Goal: Complete application form: Complete application form

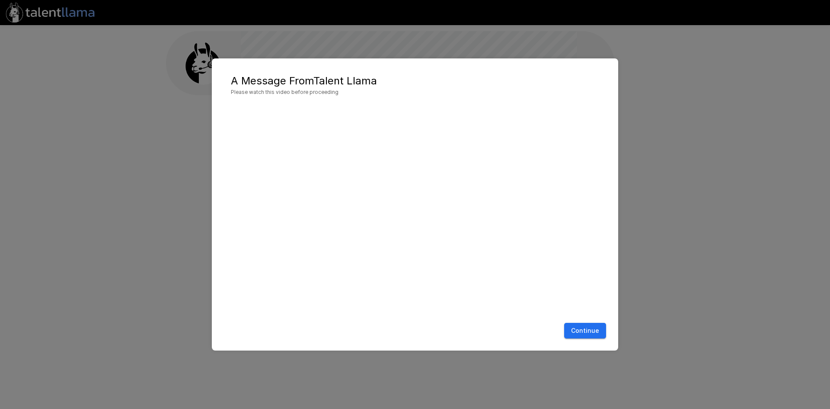
click at [578, 333] on button "Continue" at bounding box center [585, 331] width 42 height 16
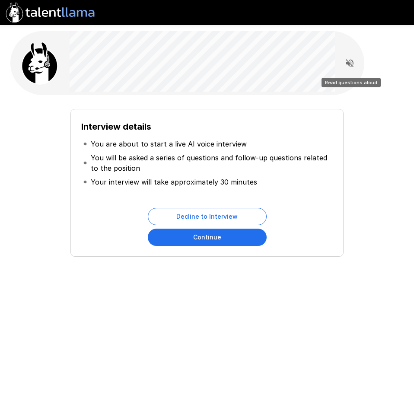
click at [344, 67] on button "Read questions aloud" at bounding box center [349, 62] width 17 height 17
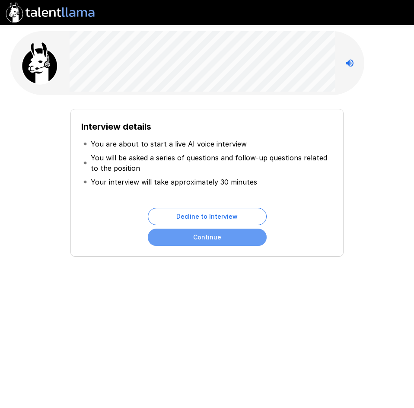
click at [213, 241] on button "Continue" at bounding box center [207, 237] width 119 height 17
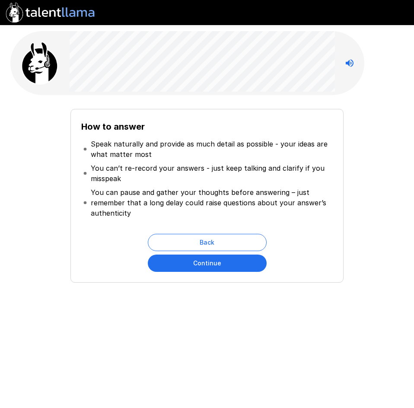
click at [213, 264] on button "Continue" at bounding box center [207, 263] width 119 height 17
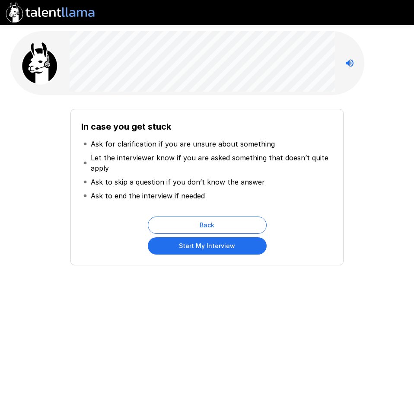
click at [209, 248] on button "Start My Interview" at bounding box center [207, 245] width 119 height 17
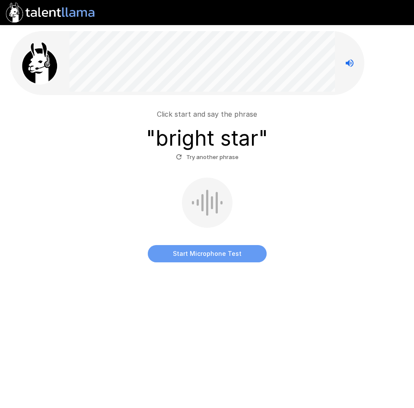
click at [223, 256] on button "Start Microphone Test" at bounding box center [207, 253] width 119 height 17
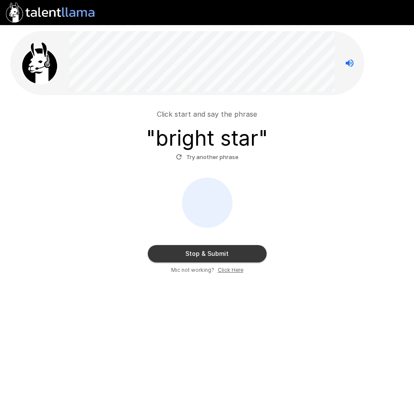
click at [210, 256] on button "Stop & Submit" at bounding box center [207, 253] width 119 height 17
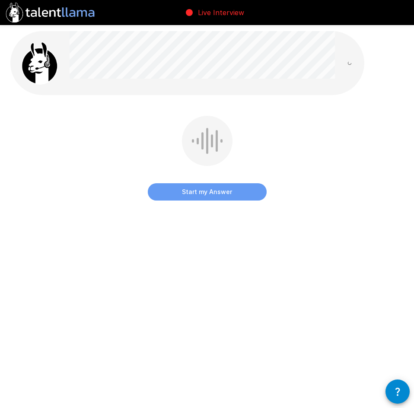
click at [187, 195] on button "Start my Answer" at bounding box center [207, 191] width 119 height 17
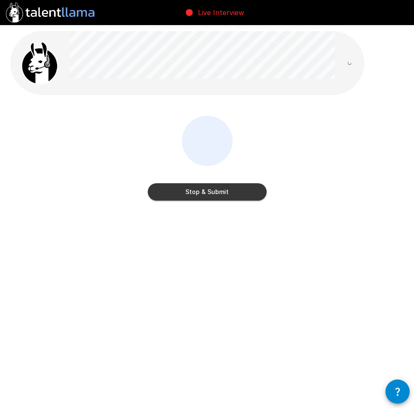
click at [222, 190] on button "Stop & Submit" at bounding box center [207, 191] width 119 height 17
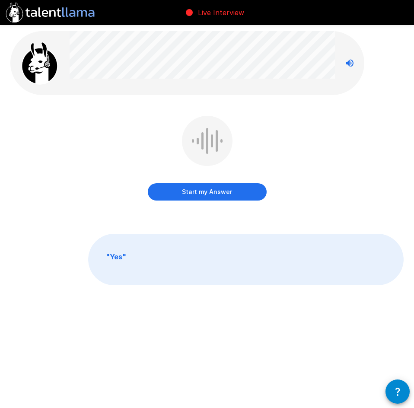
click at [215, 195] on button "Start my Answer" at bounding box center [207, 191] width 119 height 17
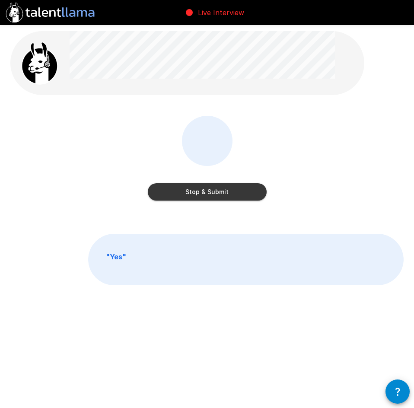
click at [215, 195] on button "Stop & Submit" at bounding box center [207, 191] width 119 height 17
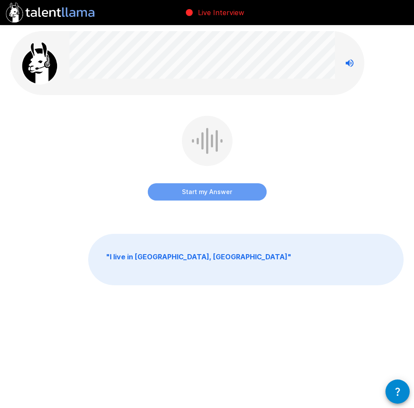
click at [237, 195] on button "Start my Answer" at bounding box center [207, 191] width 119 height 17
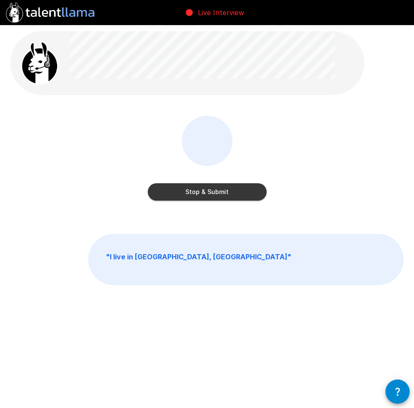
click at [237, 195] on button "Stop & Submit" at bounding box center [207, 191] width 119 height 17
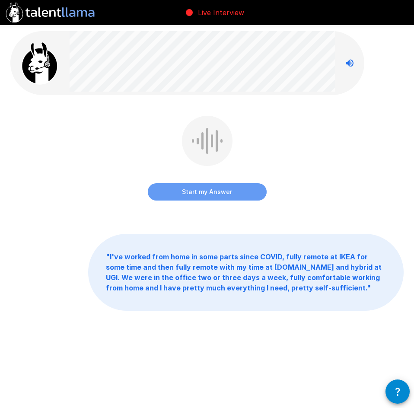
click at [207, 195] on button "Start my Answer" at bounding box center [207, 191] width 119 height 17
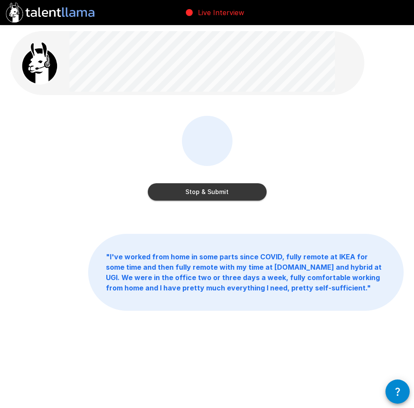
click at [207, 192] on button "Stop & Submit" at bounding box center [207, 191] width 119 height 17
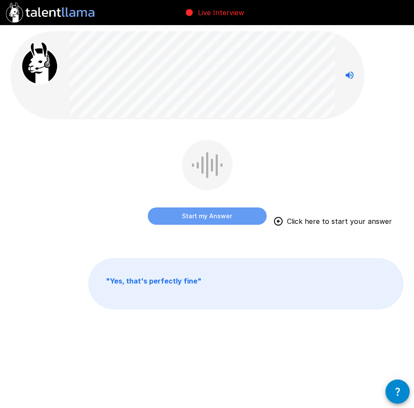
click at [205, 219] on button "Start my Answer" at bounding box center [207, 216] width 119 height 17
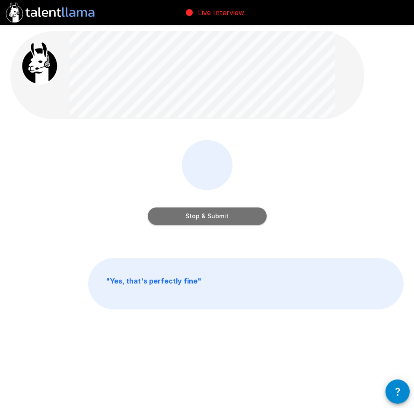
click at [231, 214] on button "Stop & Submit" at bounding box center [207, 216] width 119 height 17
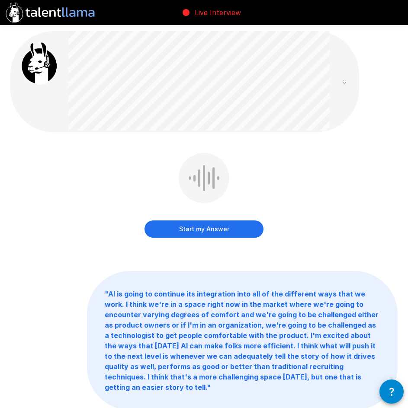
click at [218, 230] on button "Start my Answer" at bounding box center [203, 229] width 119 height 17
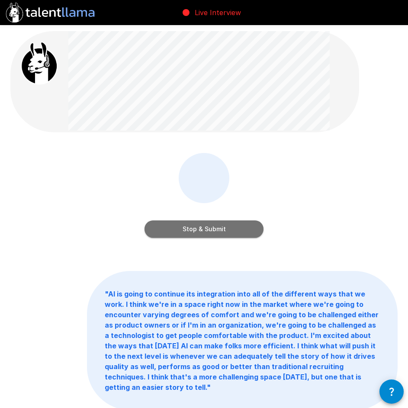
click at [230, 232] on button "Stop & Submit" at bounding box center [203, 229] width 119 height 17
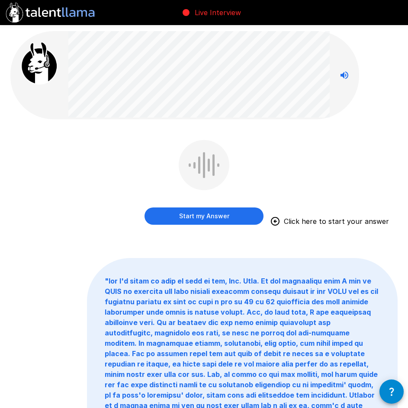
click at [204, 220] on button "Start my Answer" at bounding box center [203, 216] width 119 height 17
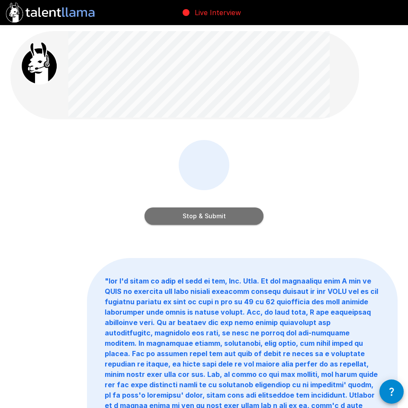
click at [208, 221] on button "Stop & Submit" at bounding box center [203, 216] width 119 height 17
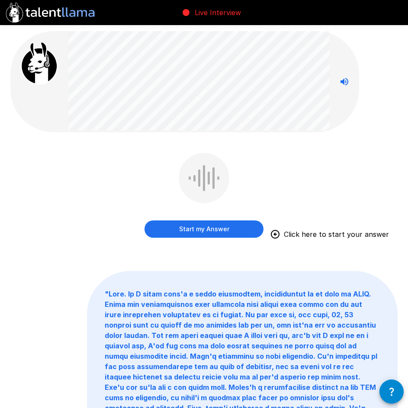
click at [205, 230] on button "Start my Answer" at bounding box center [203, 229] width 119 height 17
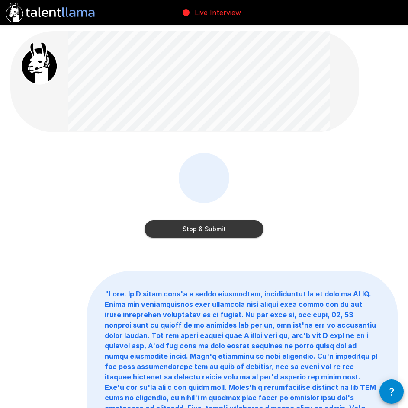
click at [212, 229] on button "Stop & Submit" at bounding box center [203, 229] width 119 height 17
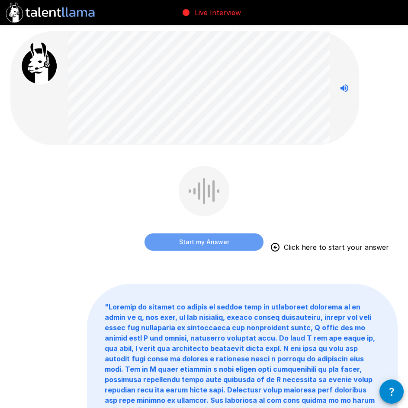
click at [205, 240] on button "Start my Answer" at bounding box center [203, 242] width 119 height 17
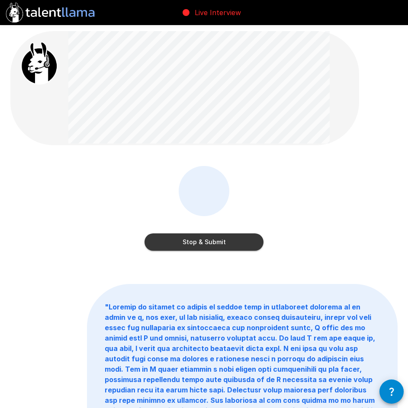
click at [205, 245] on button "Stop & Submit" at bounding box center [203, 242] width 119 height 17
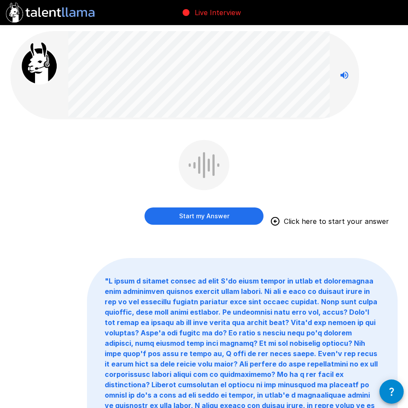
click at [212, 218] on button "Start my Answer" at bounding box center [203, 216] width 119 height 17
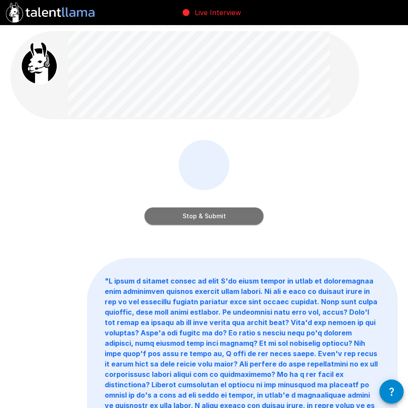
click at [212, 216] on button "Stop & Submit" at bounding box center [203, 216] width 119 height 17
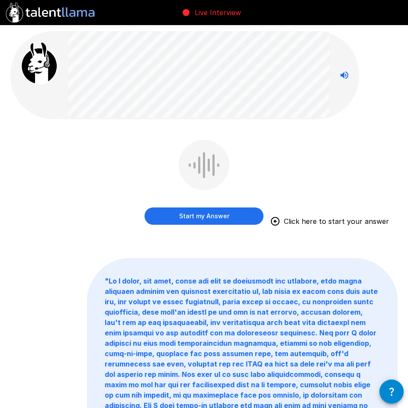
click at [206, 221] on button "Start my Answer" at bounding box center [203, 216] width 119 height 17
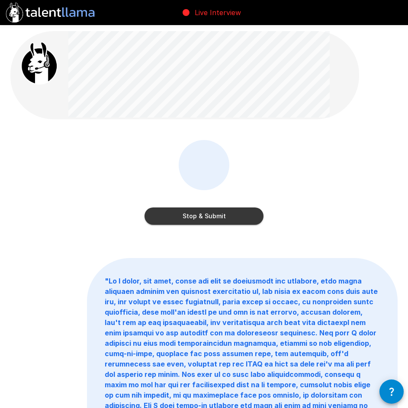
click at [221, 217] on button "Stop & Submit" at bounding box center [203, 216] width 119 height 17
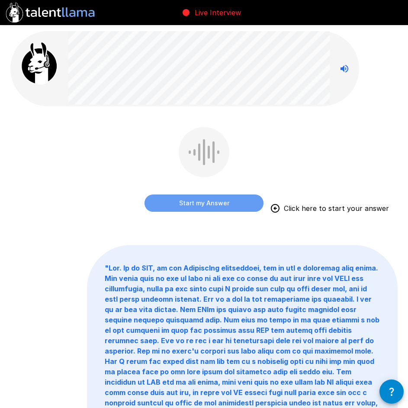
click at [214, 206] on button "Start my Answer" at bounding box center [203, 203] width 119 height 17
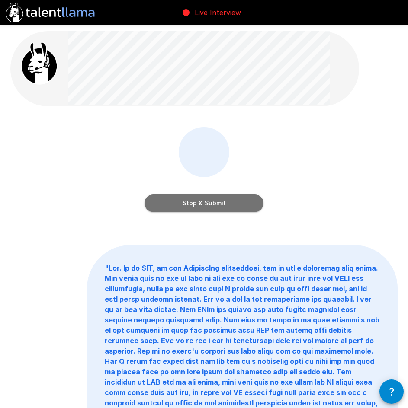
click at [212, 202] on button "Stop & Submit" at bounding box center [203, 203] width 119 height 17
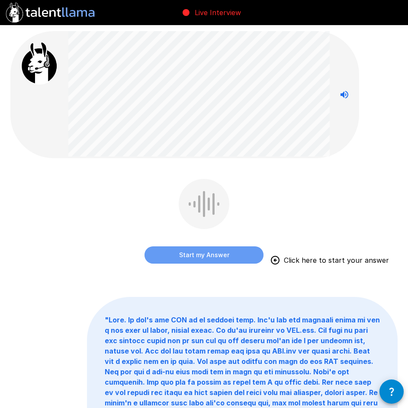
click at [207, 257] on button "Start my Answer" at bounding box center [203, 254] width 119 height 17
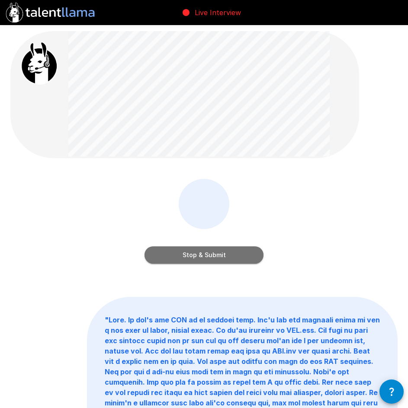
click at [231, 252] on button "Stop & Submit" at bounding box center [203, 254] width 119 height 17
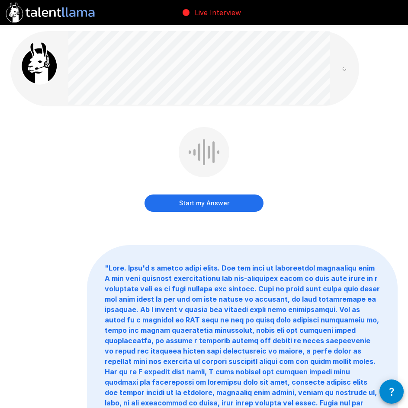
click at [209, 208] on button "Start my Answer" at bounding box center [203, 203] width 119 height 17
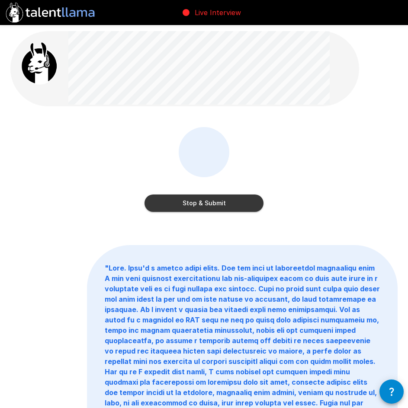
click at [209, 201] on button "Stop & Submit" at bounding box center [203, 203] width 119 height 17
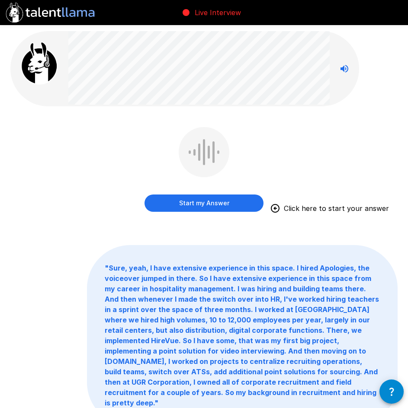
click at [203, 206] on button "Start my Answer" at bounding box center [203, 203] width 119 height 17
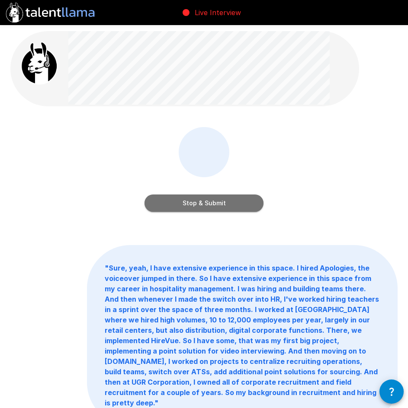
click at [198, 203] on button "Stop & Submit" at bounding box center [203, 203] width 119 height 17
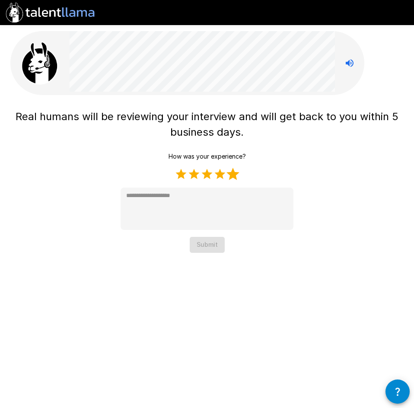
click at [231, 173] on label "5 Stars" at bounding box center [233, 174] width 13 height 13
type textarea "*"
click at [215, 248] on button "Submit" at bounding box center [207, 245] width 35 height 16
